Goal: Task Accomplishment & Management: Manage account settings

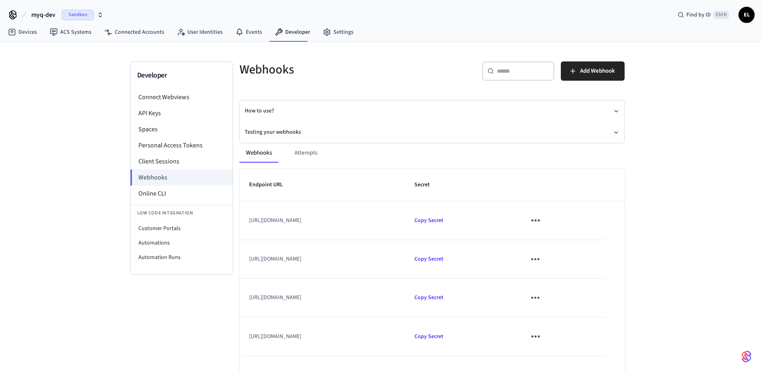
click at [101, 16] on icon "button" at bounding box center [100, 16] width 3 height 1
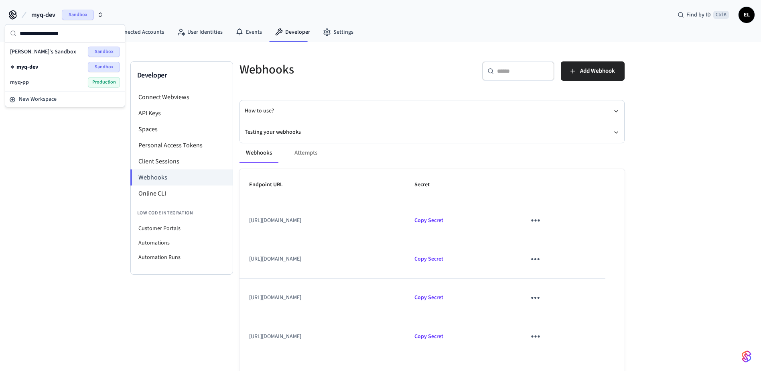
click at [57, 84] on div "myq-pp Production" at bounding box center [65, 82] width 110 height 10
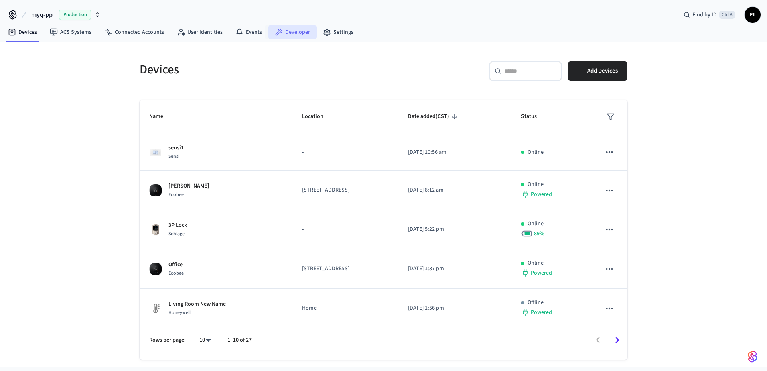
click at [299, 32] on link "Developer" at bounding box center [292, 32] width 48 height 14
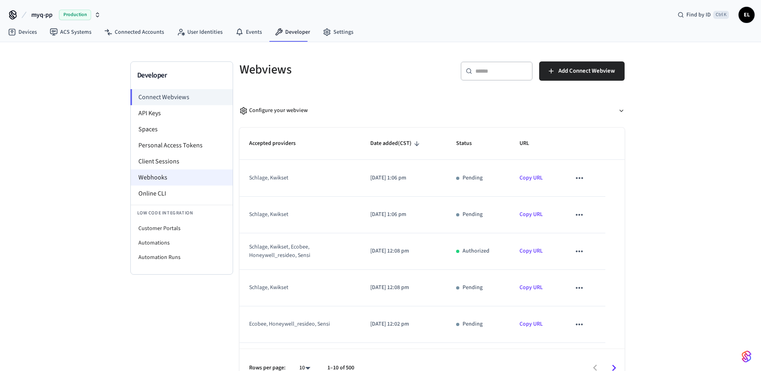
click at [178, 172] on li "Webhooks" at bounding box center [182, 177] width 102 height 16
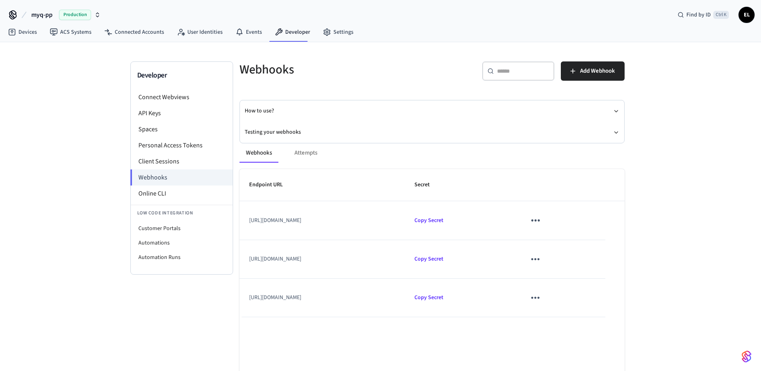
click at [542, 218] on icon "sticky table" at bounding box center [535, 220] width 12 height 12
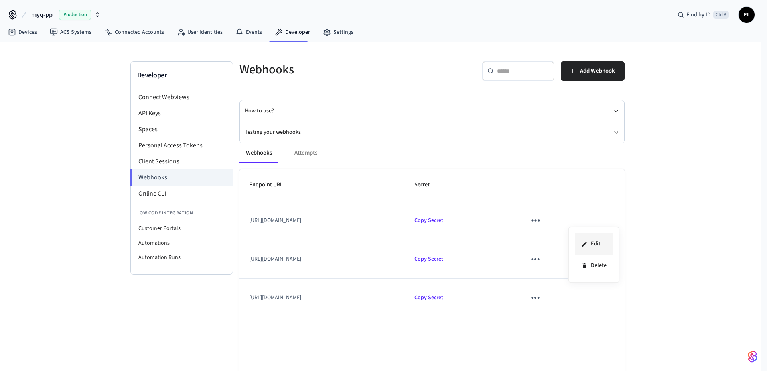
click at [589, 239] on li "Edit" at bounding box center [594, 244] width 38 height 22
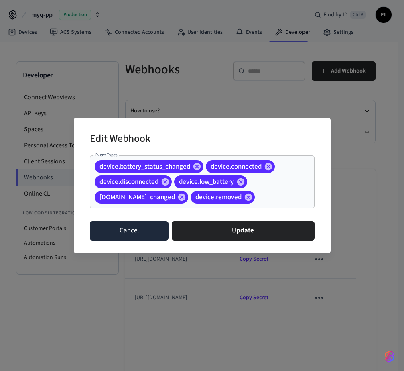
click at [136, 230] on button "Cancel" at bounding box center [129, 230] width 79 height 19
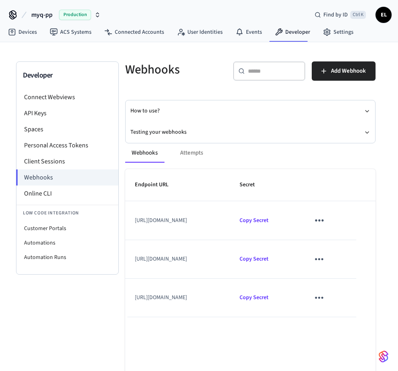
click at [329, 256] on button "sticky table" at bounding box center [319, 259] width 19 height 19
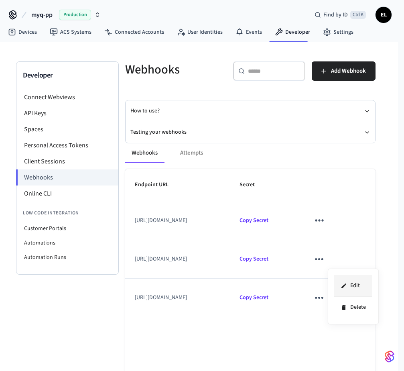
click at [344, 282] on icon at bounding box center [344, 285] width 6 height 6
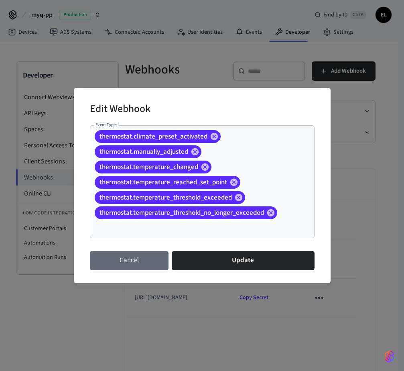
click at [136, 259] on button "Cancel" at bounding box center [129, 260] width 79 height 19
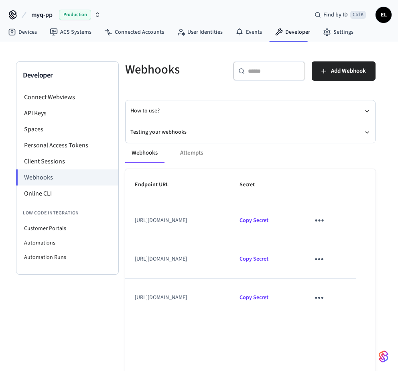
click at [325, 301] on icon "sticky table" at bounding box center [319, 297] width 12 height 12
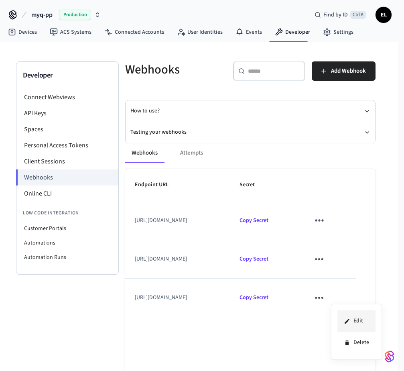
click at [351, 321] on li "Edit" at bounding box center [356, 321] width 38 height 22
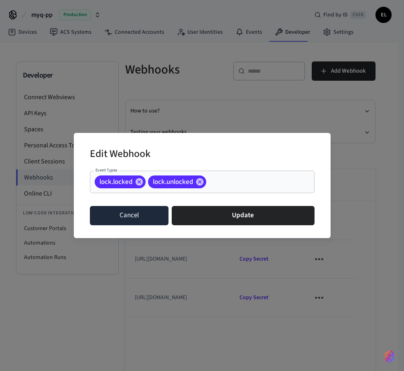
click at [114, 221] on button "Cancel" at bounding box center [129, 215] width 79 height 19
